Goal: Check status: Check status

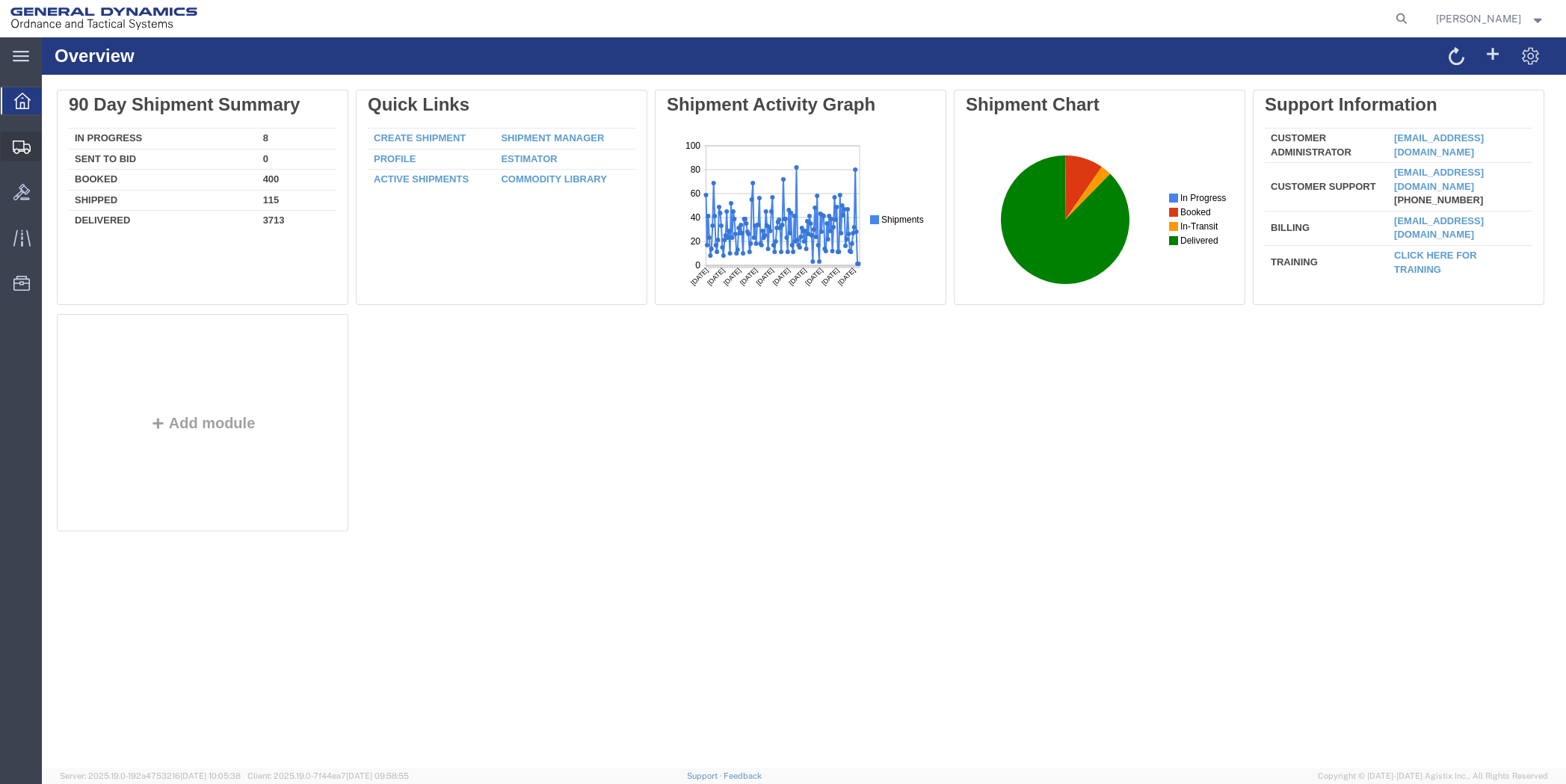
click at [0, 0] on span "Shipment Manager" at bounding box center [0, 0] width 0 height 0
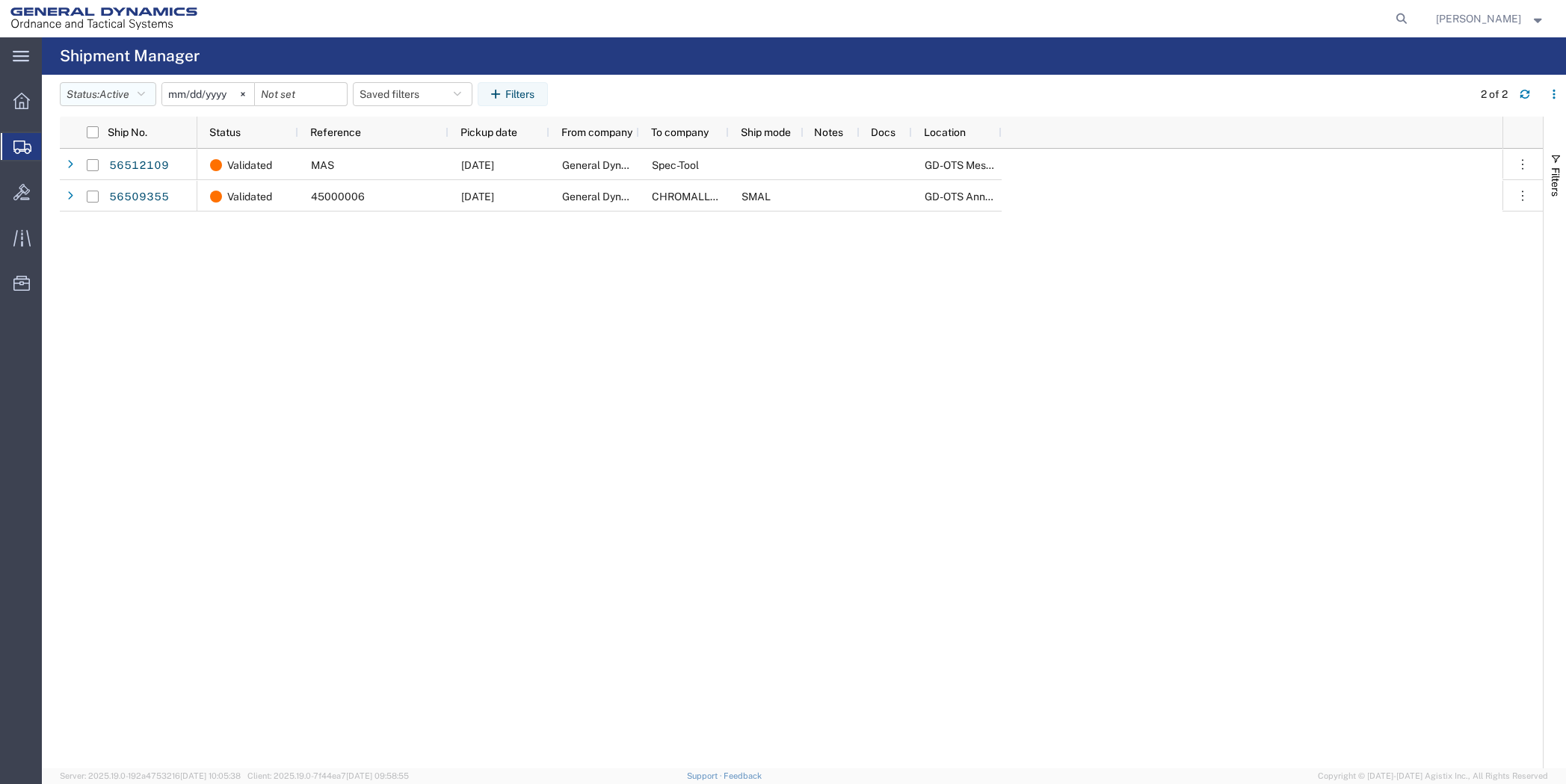
click at [145, 91] on icon "button" at bounding box center [141, 93] width 7 height 10
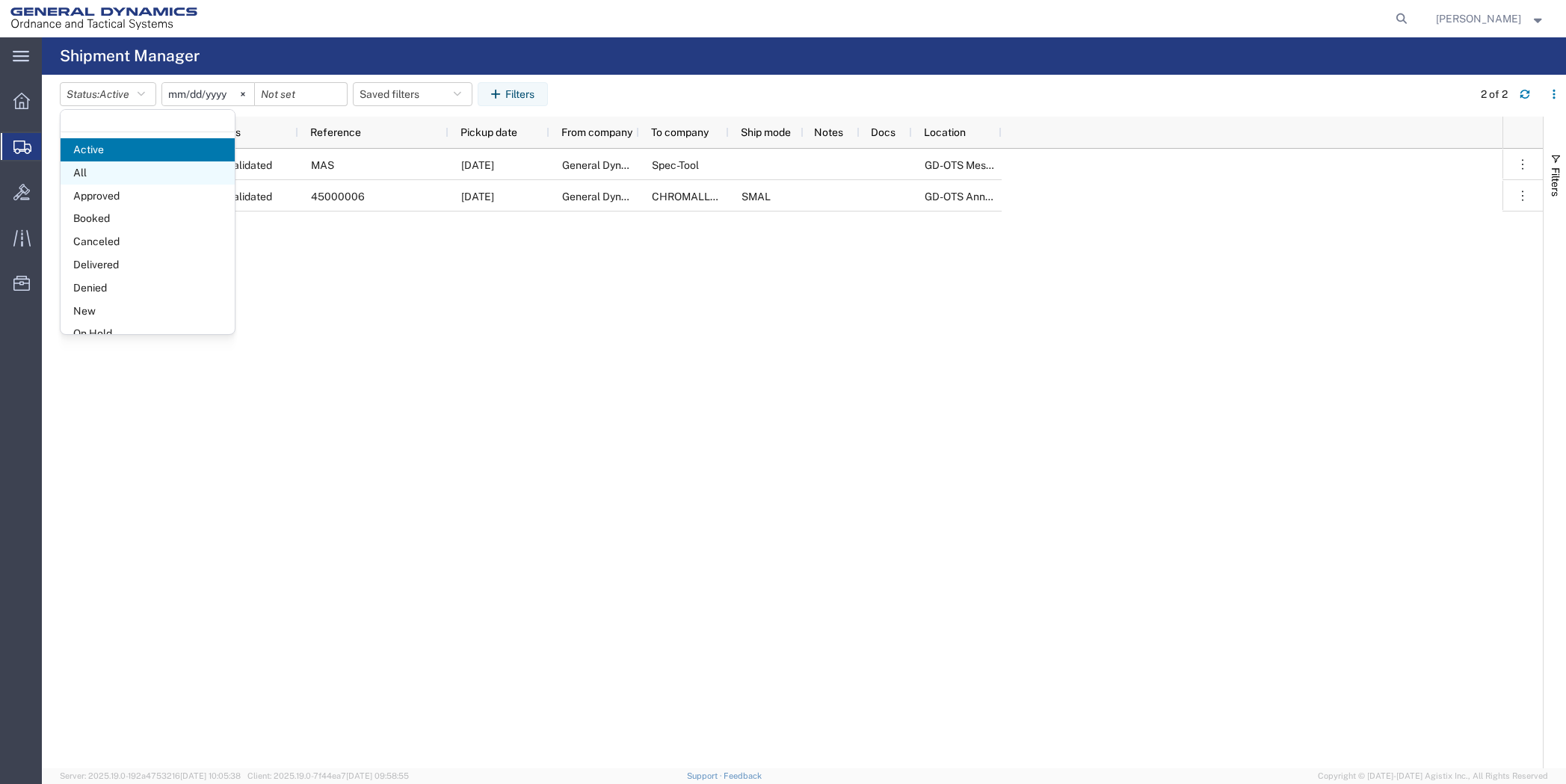
click at [124, 176] on span "All" at bounding box center [147, 172] width 174 height 23
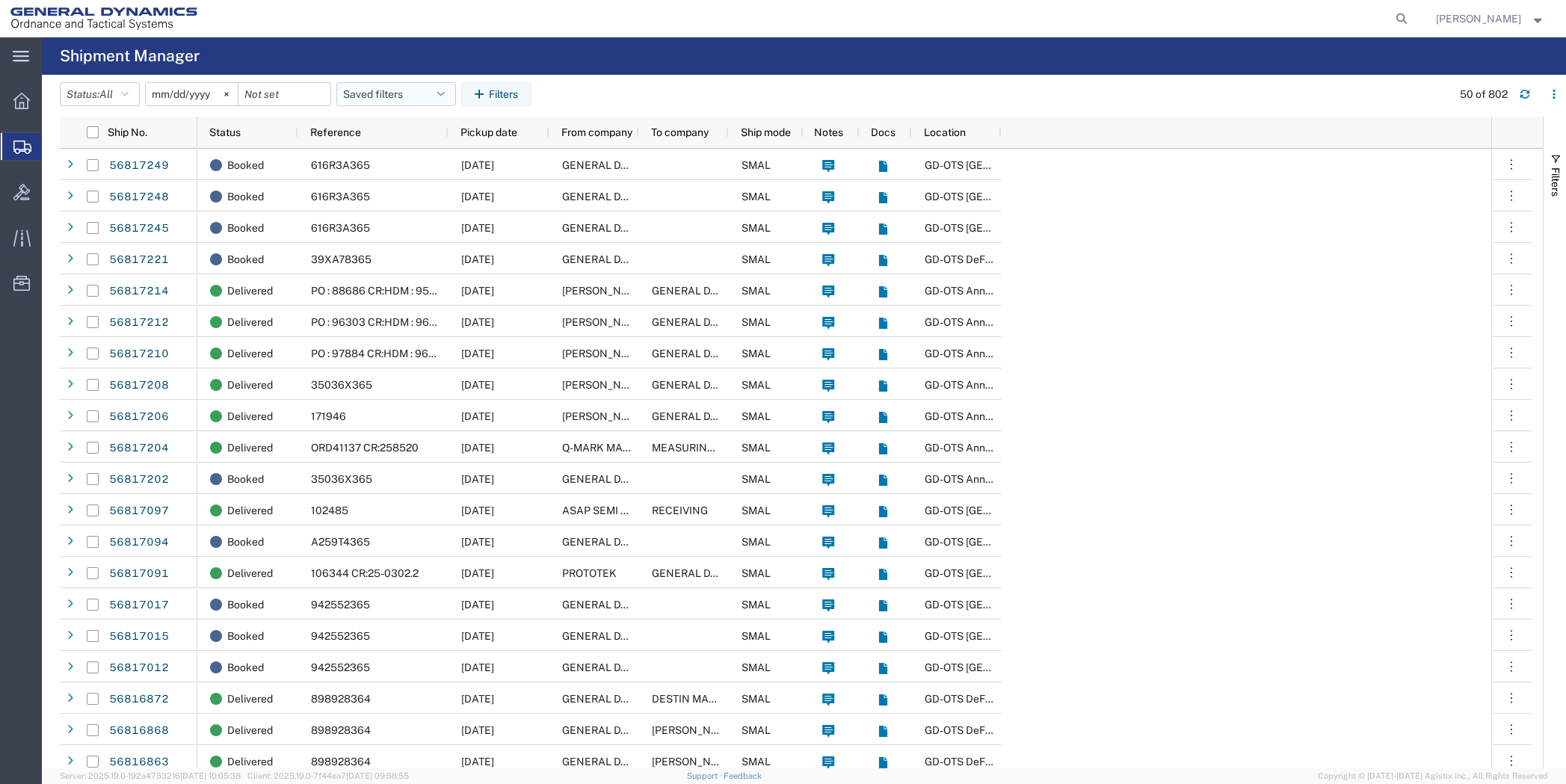
click at [383, 98] on button "Saved filters" at bounding box center [396, 94] width 119 height 24
click at [388, 135] on input "search" at bounding box center [450, 131] width 185 height 24
type input "56791292"
click at [457, 133] on input "56791292" at bounding box center [450, 131] width 185 height 24
click at [430, 123] on input "56791292" at bounding box center [450, 131] width 185 height 24
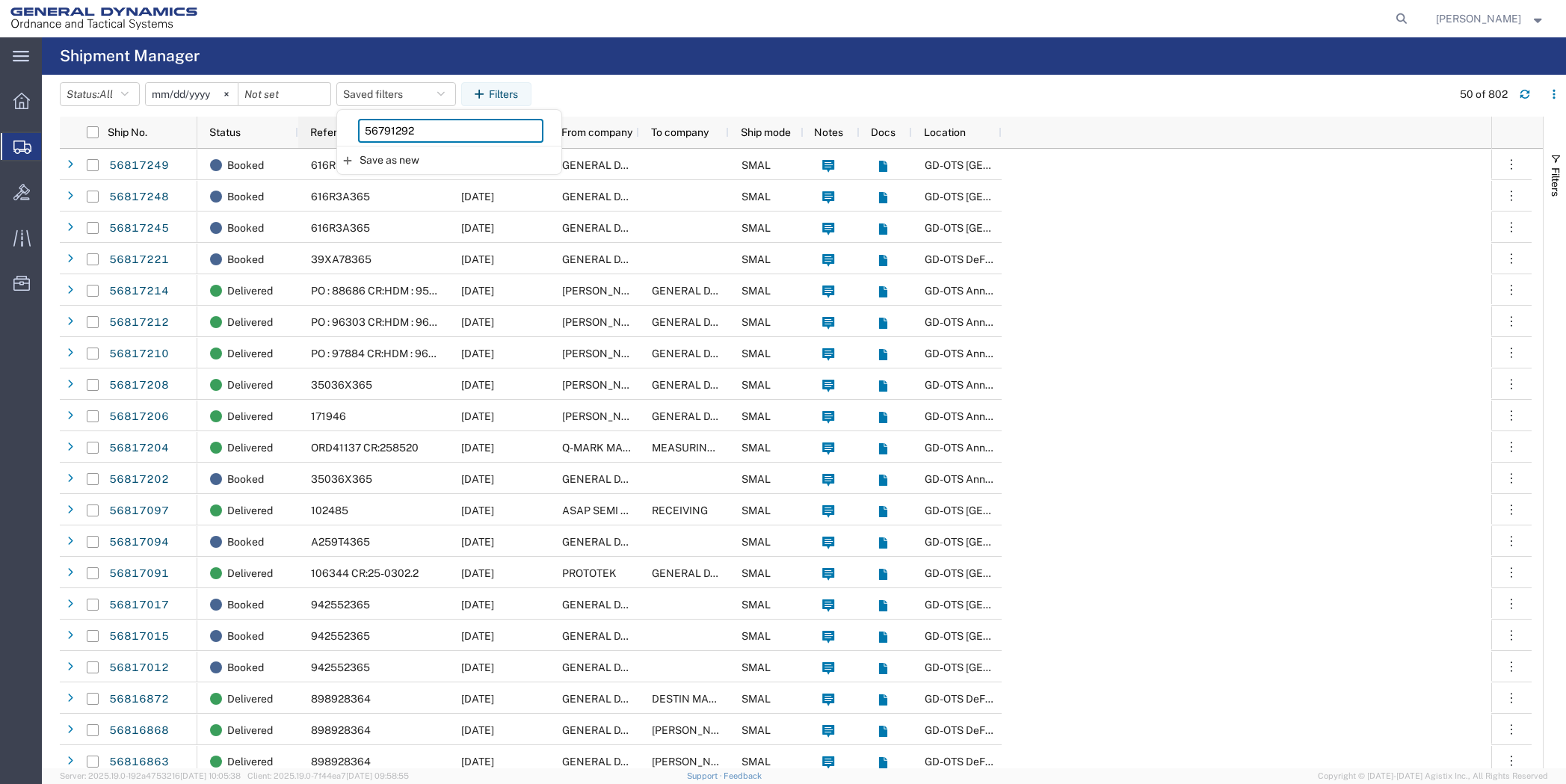
drag, startPoint x: 422, startPoint y: 131, endPoint x: 327, endPoint y: 130, distance: 95.0
click at [327, 130] on agx-table-manager "Status: All Active All Approved Booked Canceled Delivered Denied New On Hold Pe…" at bounding box center [804, 421] width 1524 height 693
click at [513, 95] on button "Filters" at bounding box center [496, 94] width 70 height 24
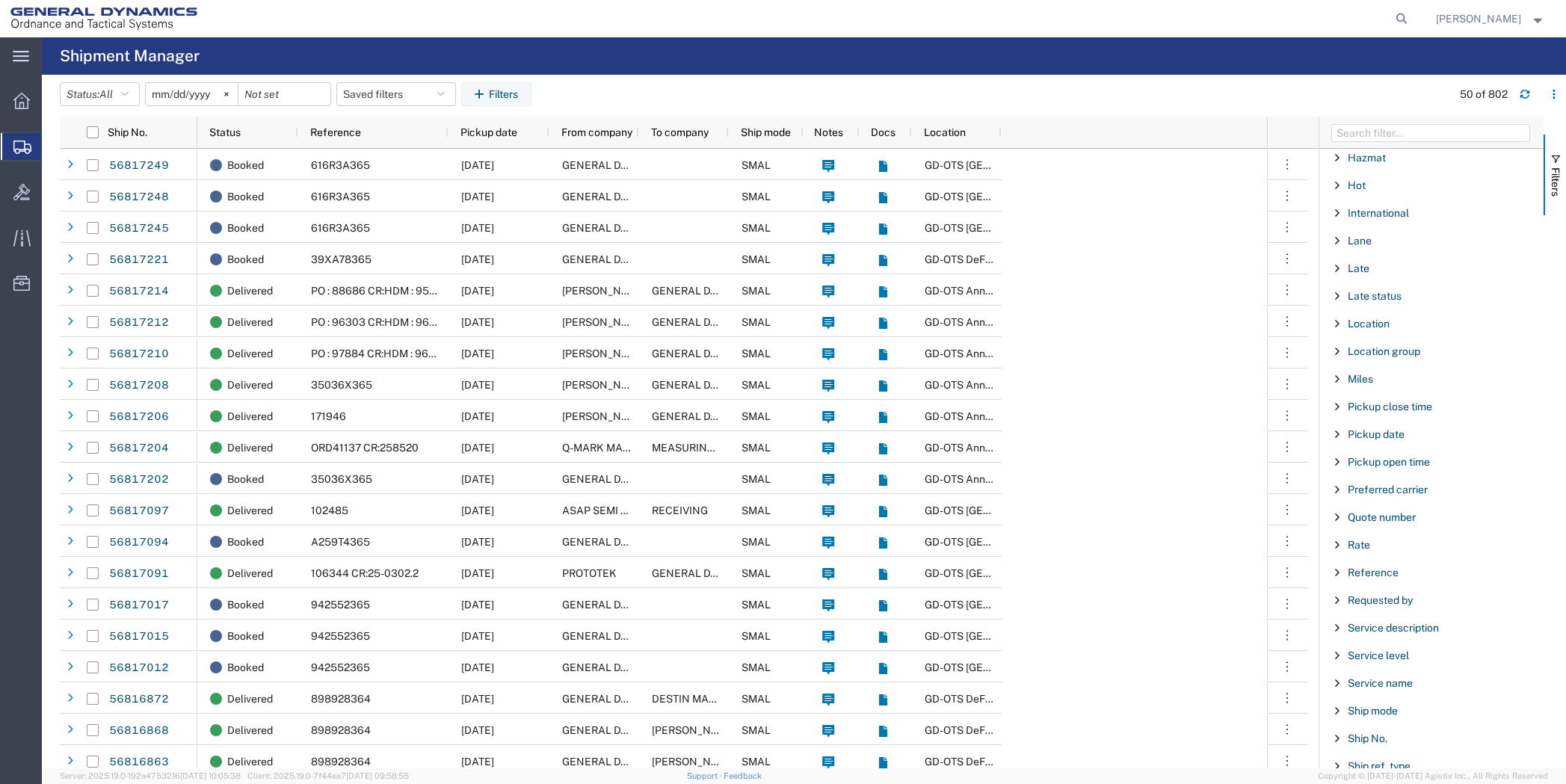
scroll to position [1046, 0]
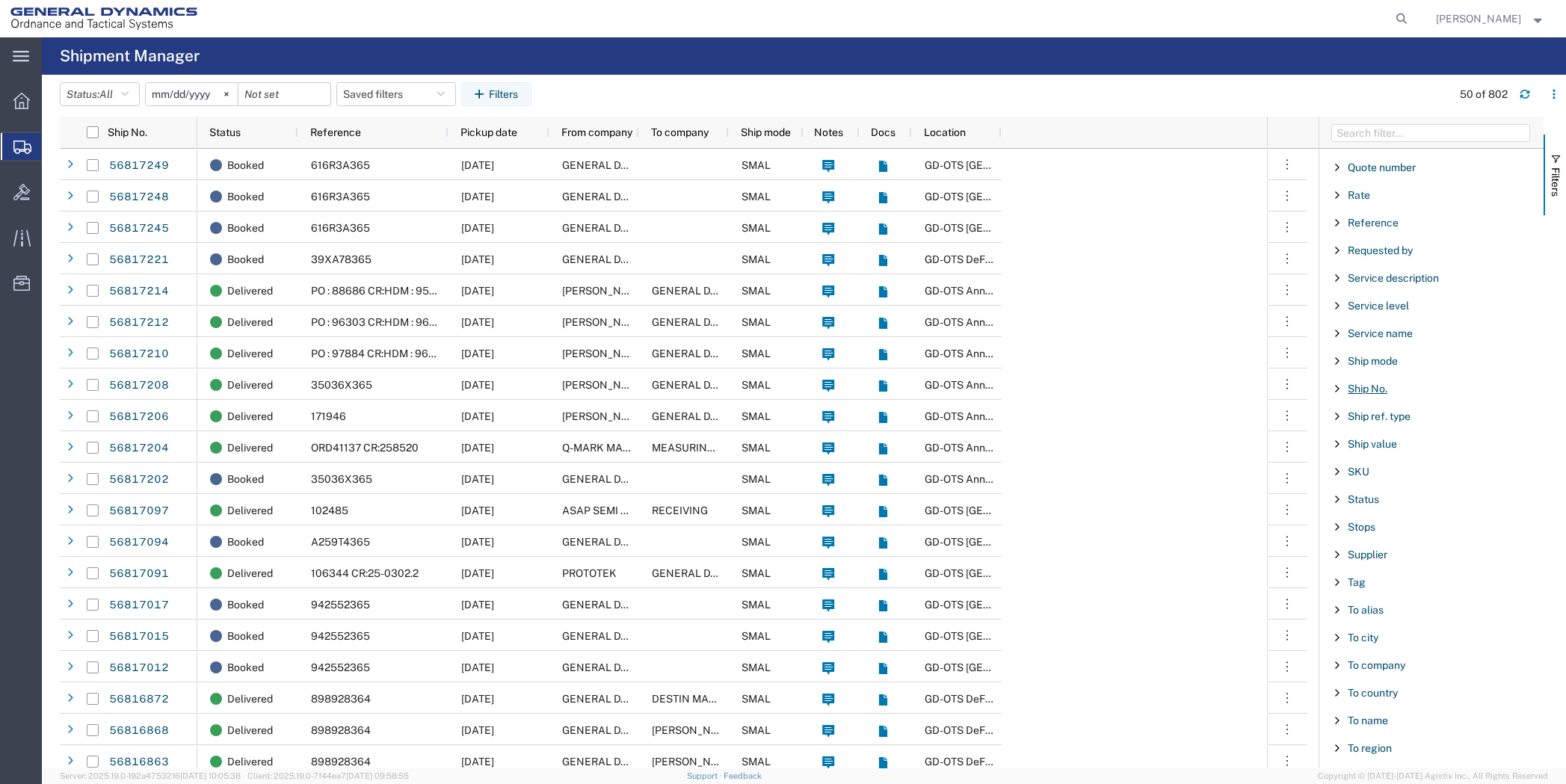
click at [1373, 387] on span "Ship No." at bounding box center [1367, 388] width 40 height 12
click at [1384, 454] on input "Filter Value" at bounding box center [1435, 451] width 195 height 18
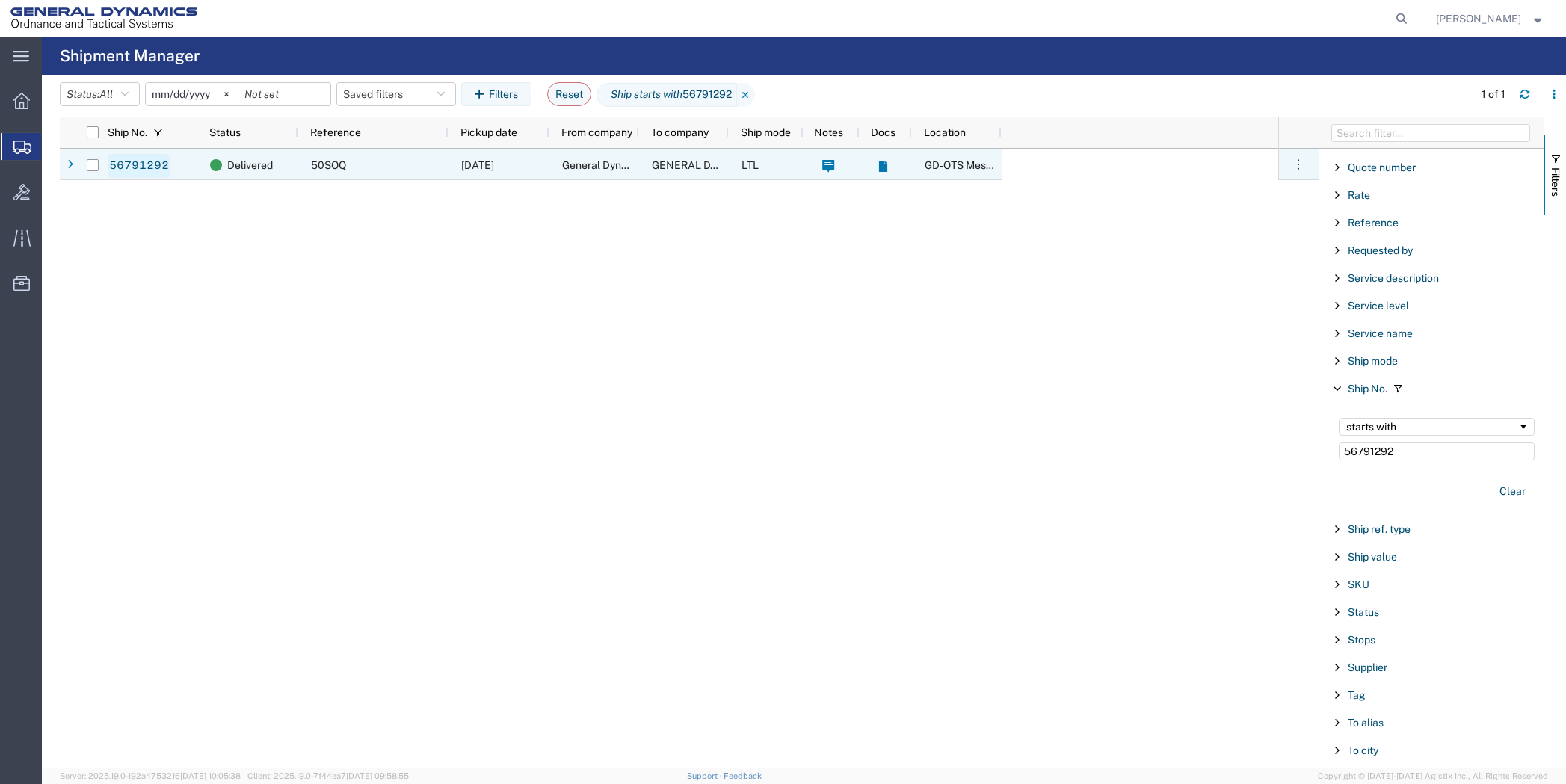
type input "56791292"
click at [134, 162] on link "56791292" at bounding box center [138, 166] width 61 height 24
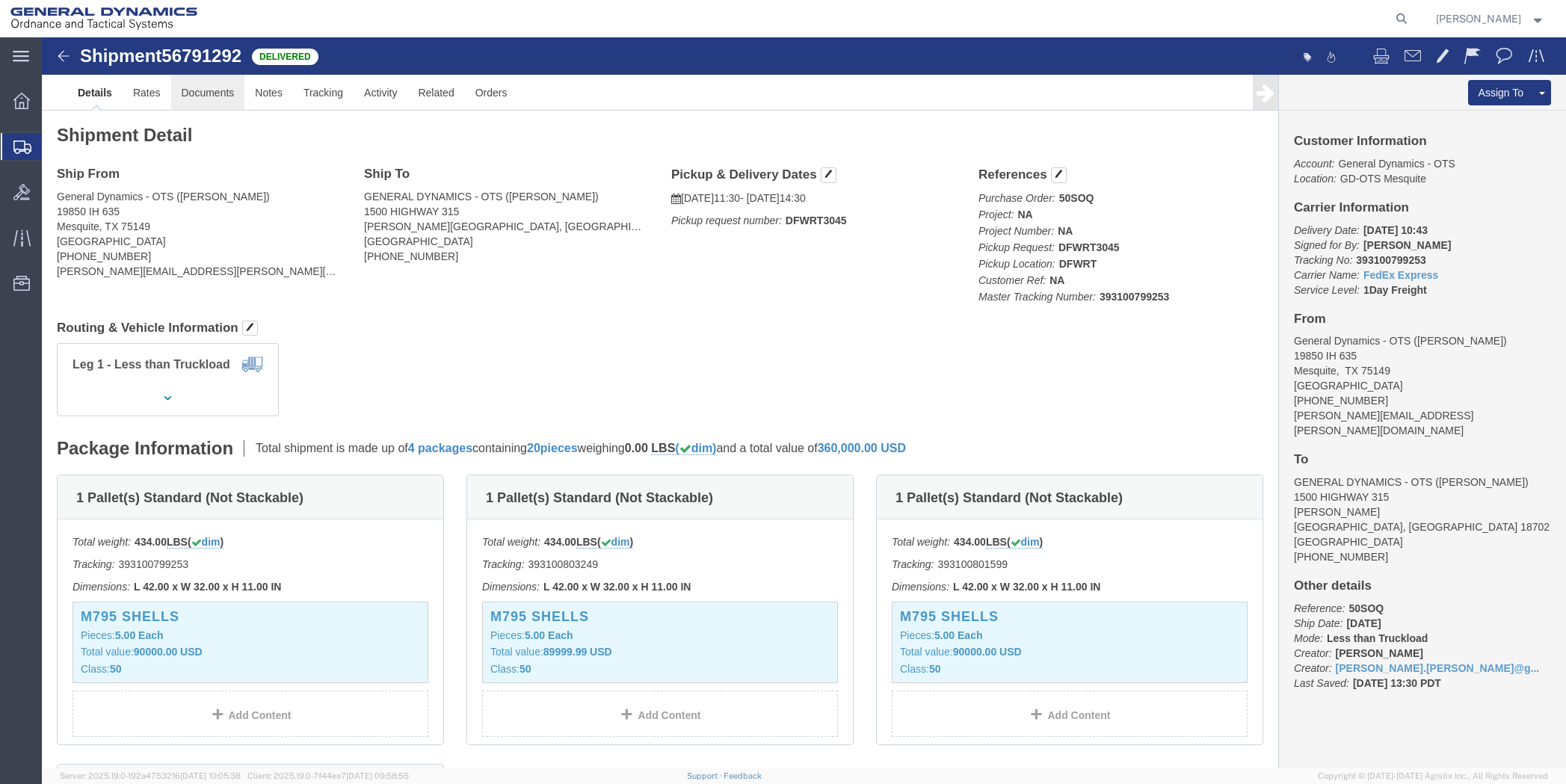
click link "Documents"
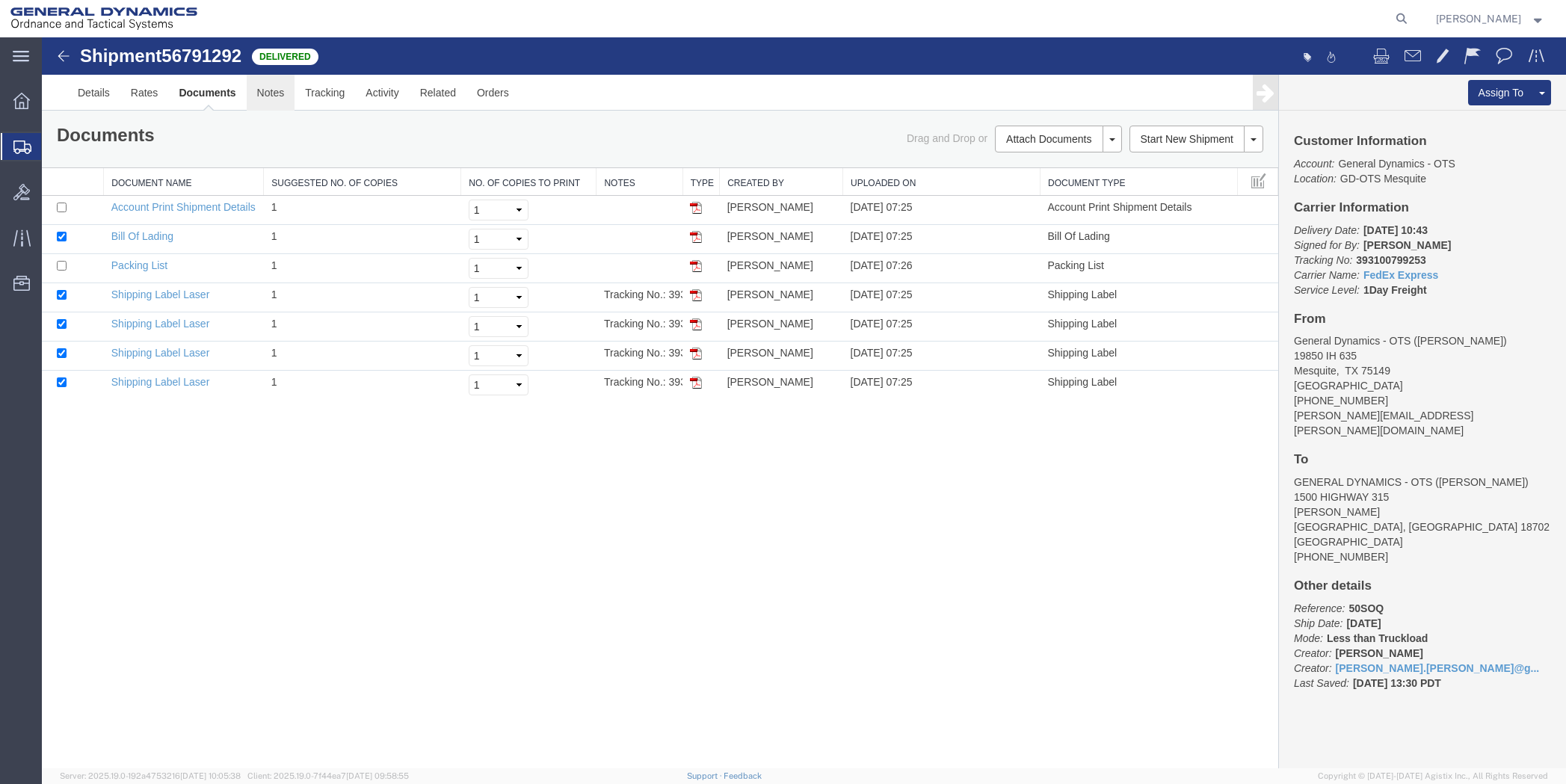
click at [272, 91] on link "Notes" at bounding box center [271, 92] width 48 height 36
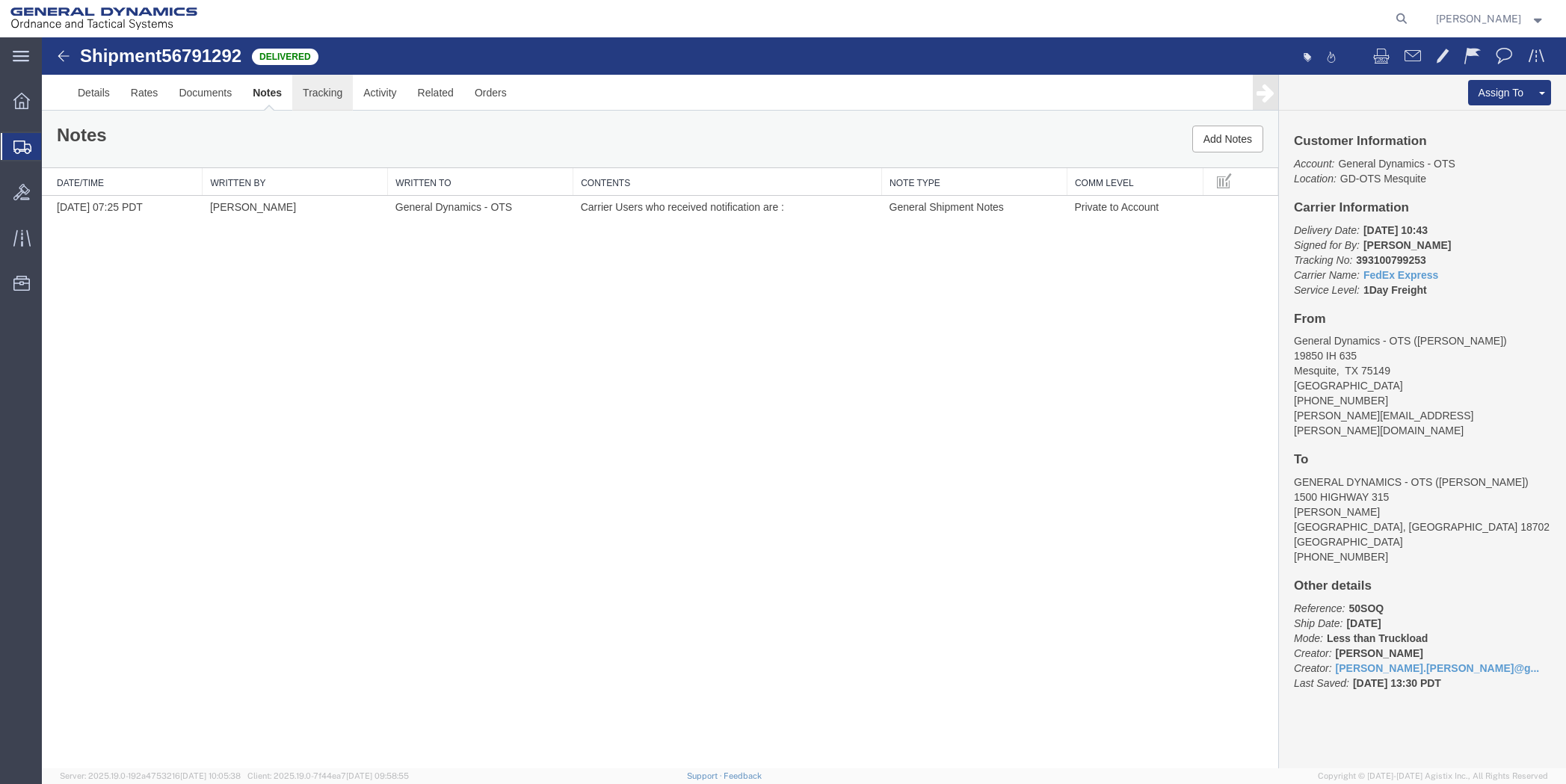
click at [336, 93] on link "Tracking" at bounding box center [322, 92] width 60 height 36
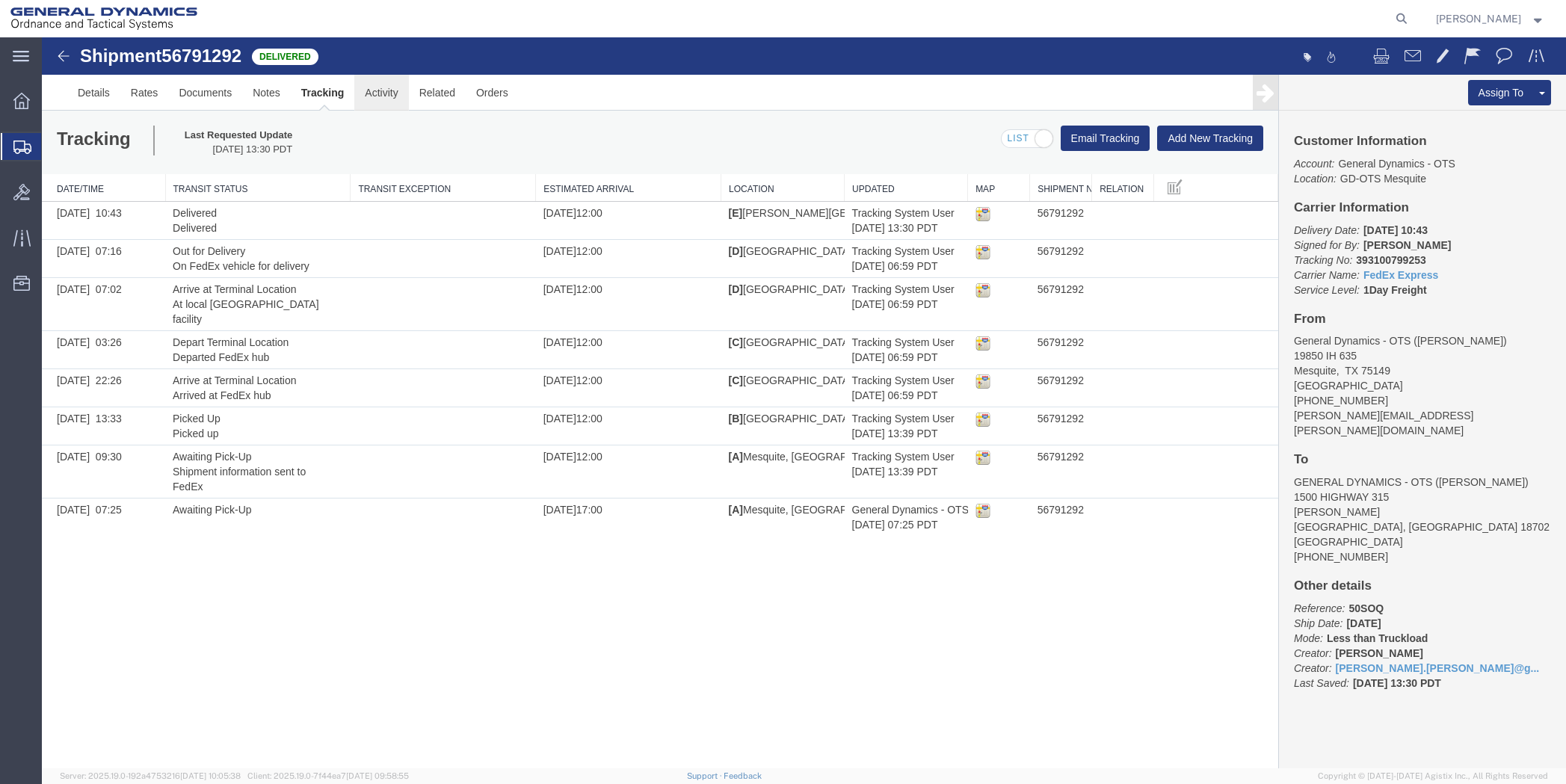
click at [372, 91] on link "Activity" at bounding box center [381, 92] width 54 height 36
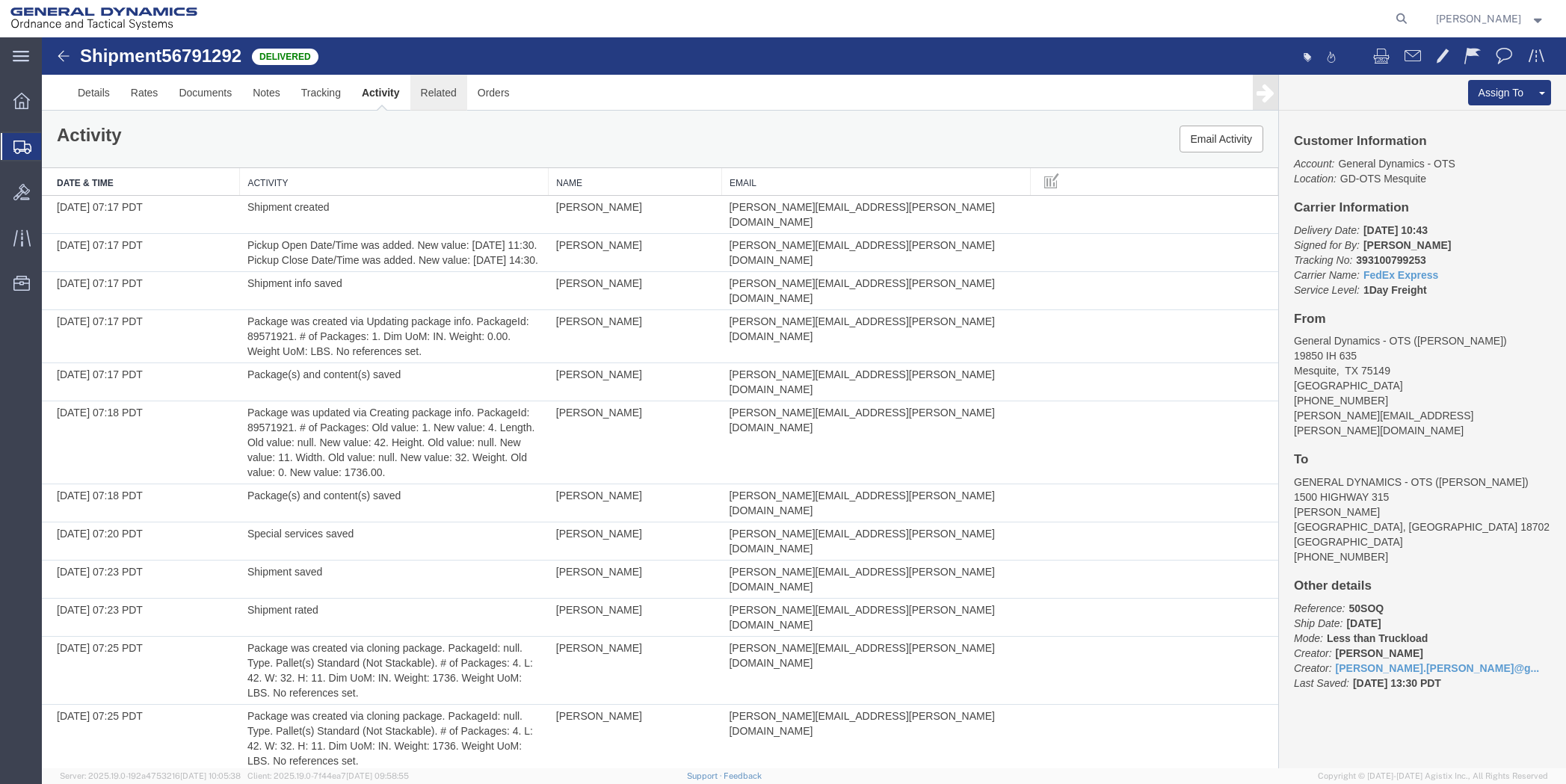
click at [445, 97] on link "Related" at bounding box center [438, 92] width 57 height 36
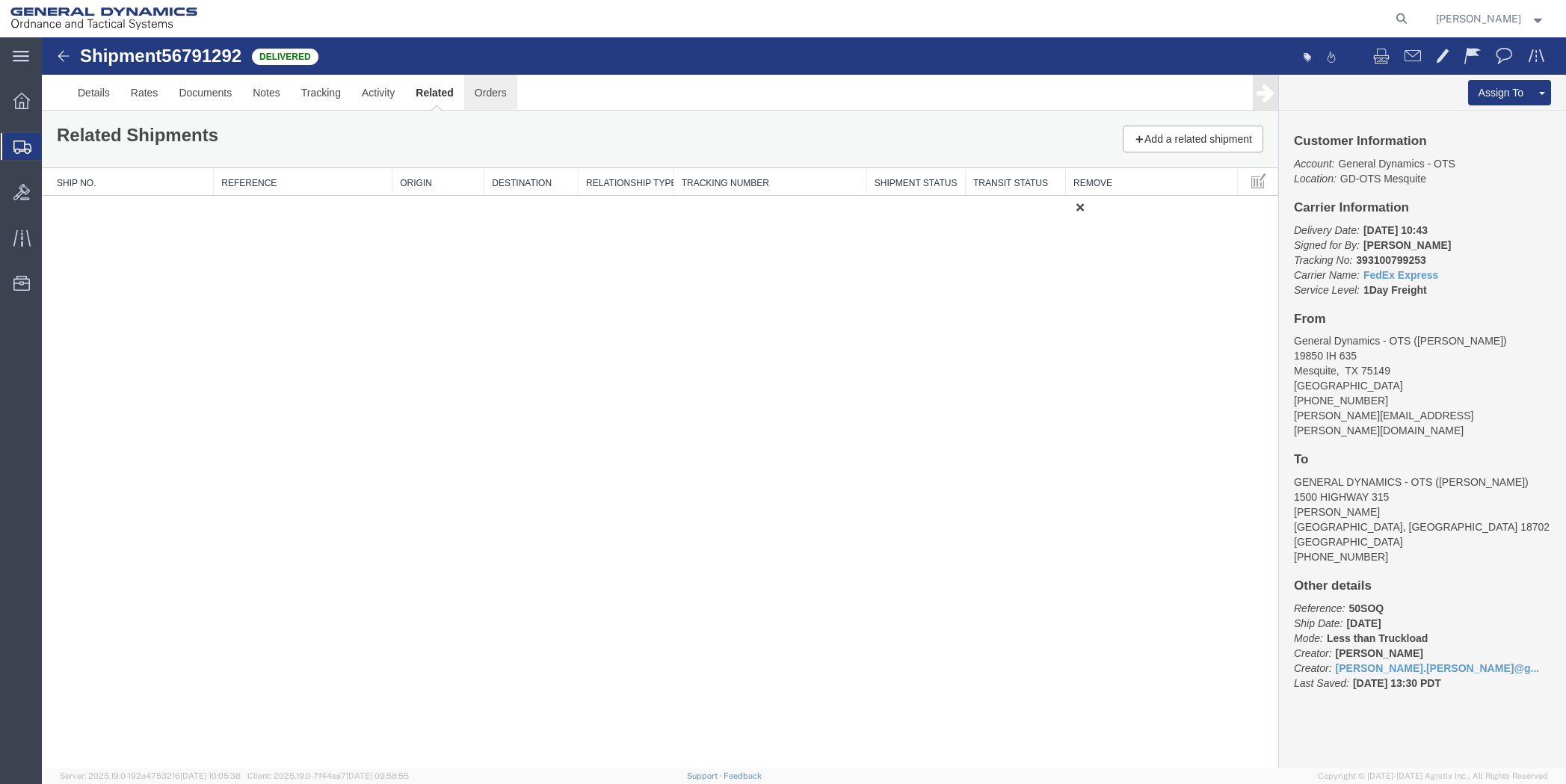
click at [497, 96] on link "Orders" at bounding box center [490, 92] width 53 height 36
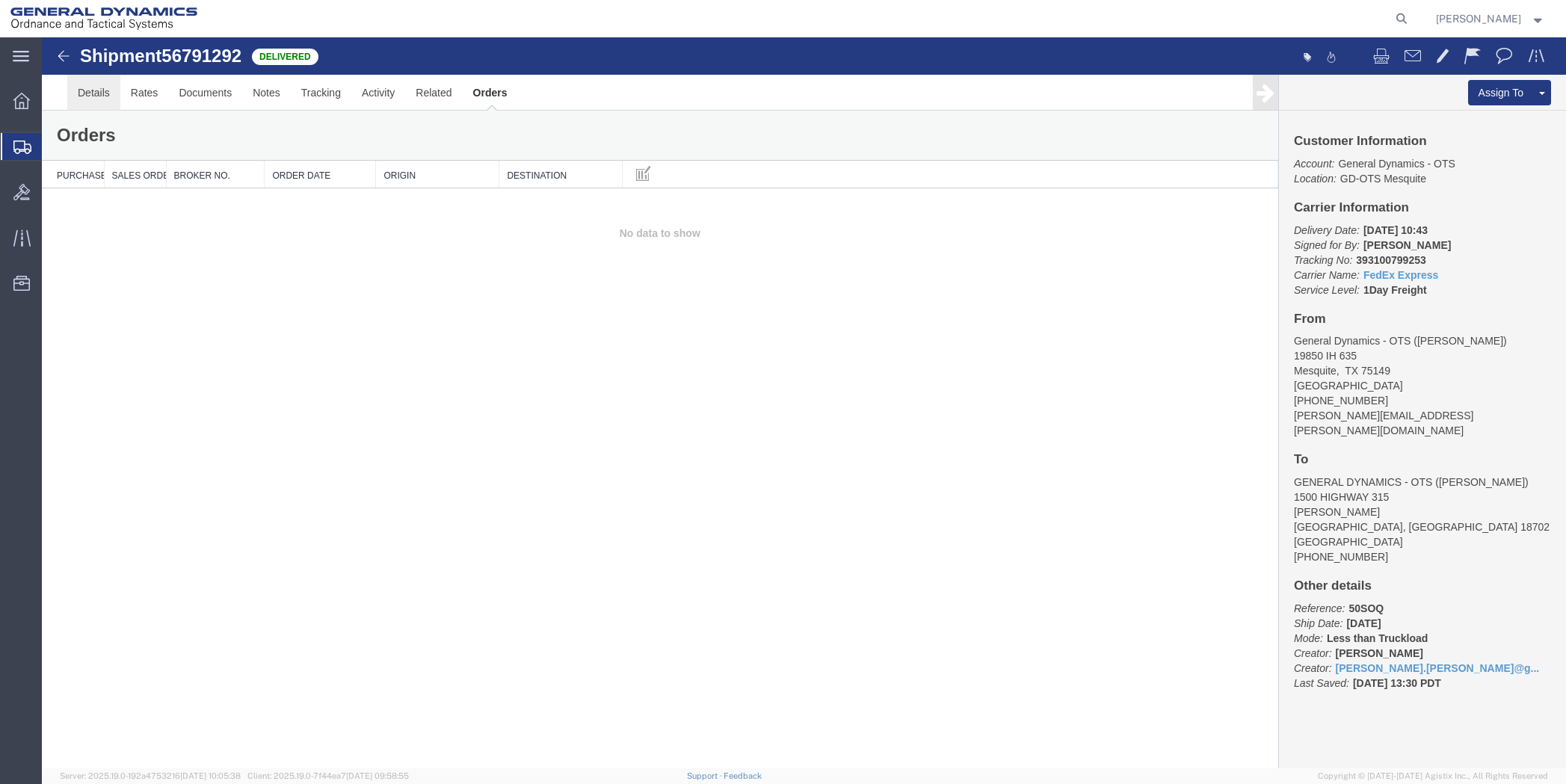
click at [98, 97] on link "Details" at bounding box center [93, 92] width 53 height 36
